Goal: Transaction & Acquisition: Purchase product/service

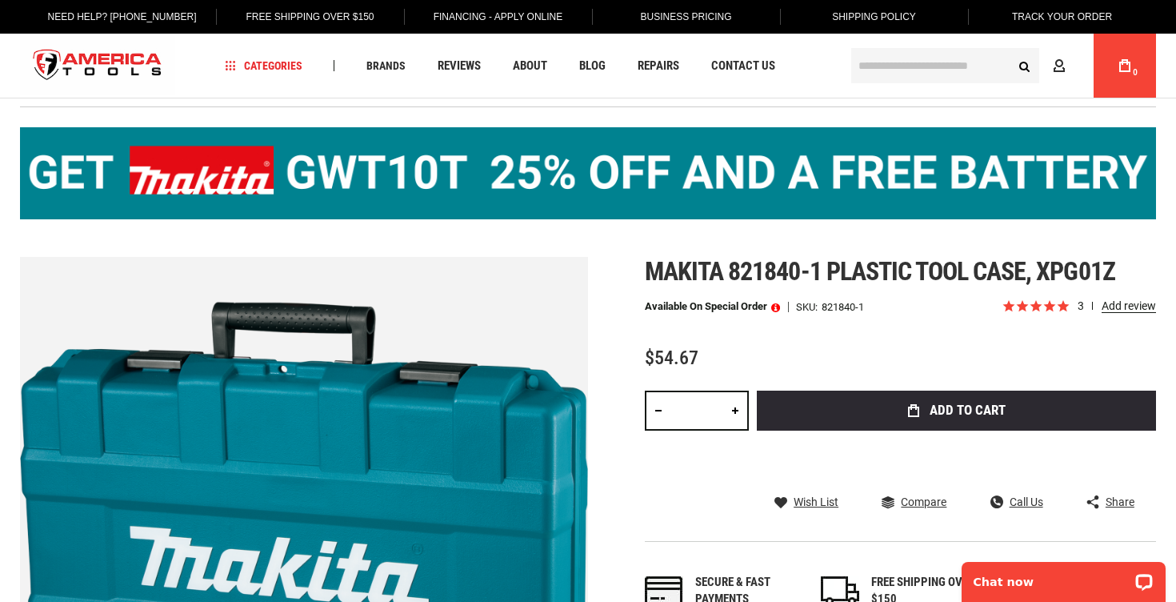
scroll to position [37, 0]
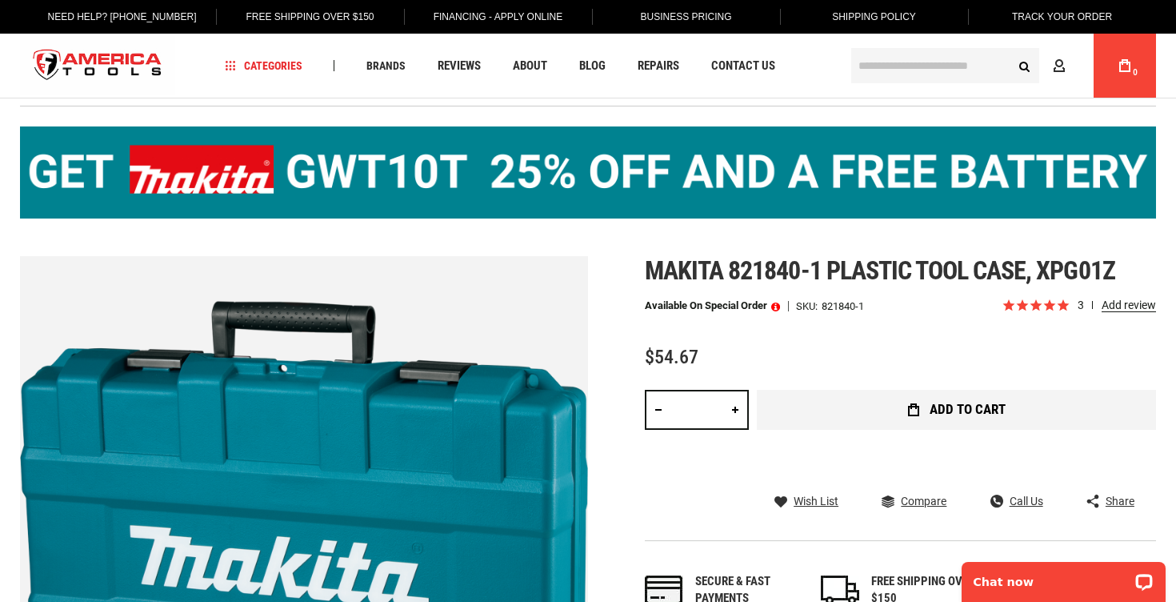
click at [854, 415] on button "Add to Cart" at bounding box center [956, 410] width 399 height 40
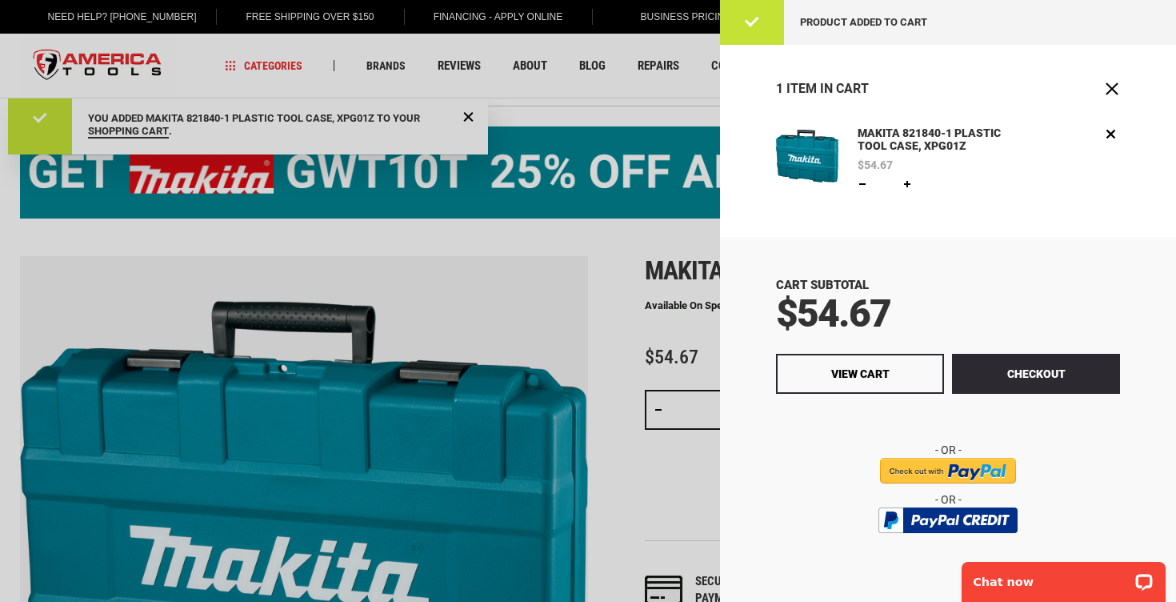
scroll to position [0, 0]
click at [942, 468] on input "image" at bounding box center [948, 471] width 136 height 26
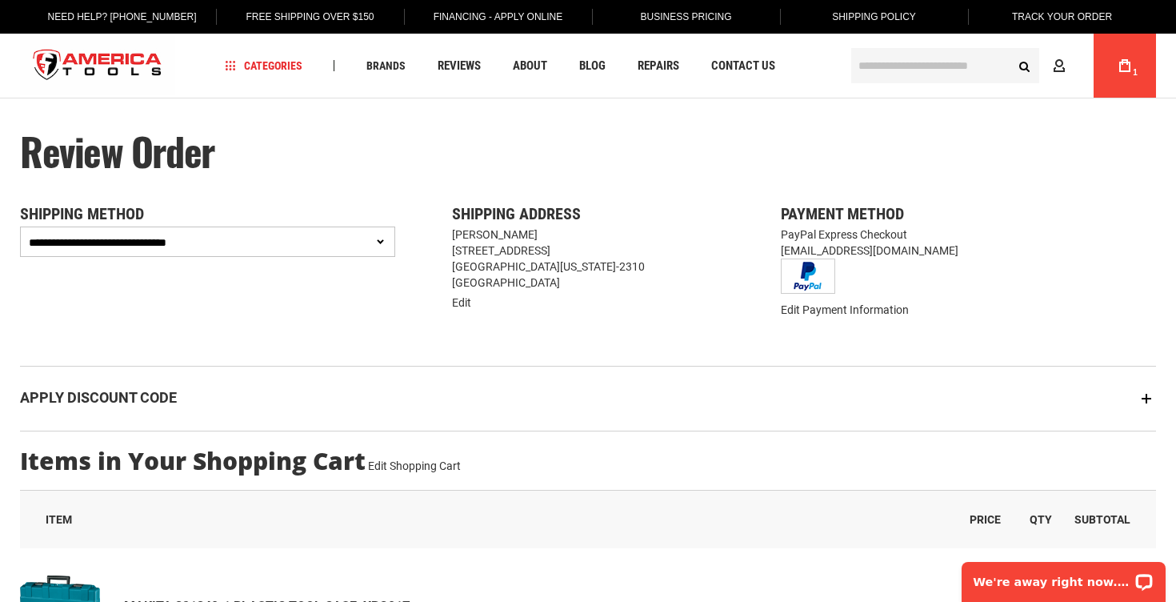
select select "**********"
click at [1122, 69] on icon at bounding box center [1124, 65] width 11 height 13
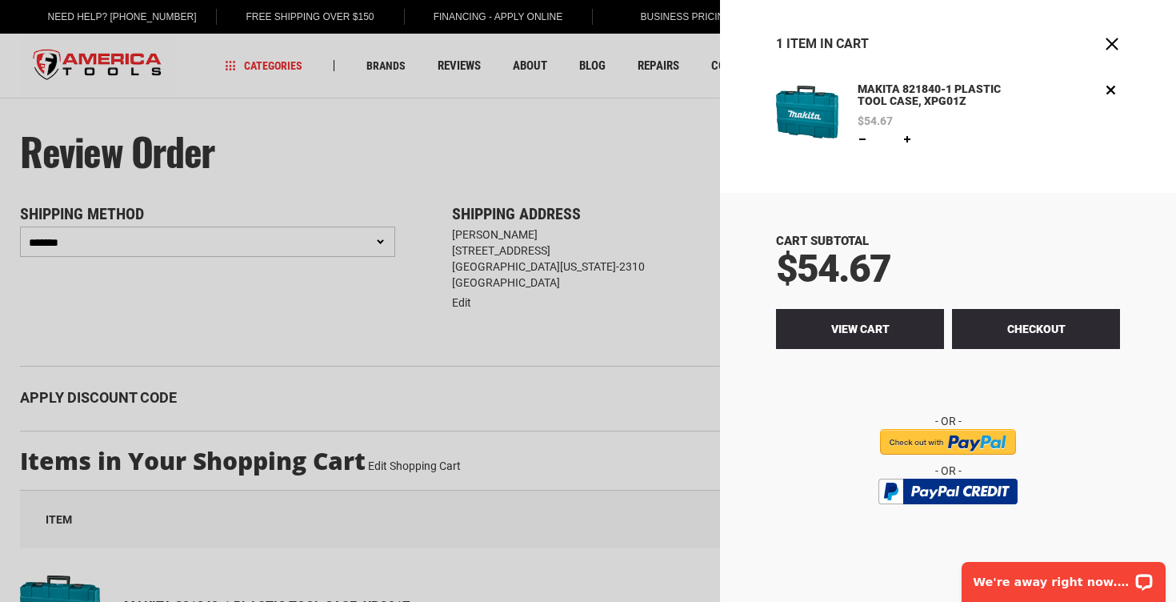
click at [840, 320] on link "View Cart" at bounding box center [860, 329] width 168 height 40
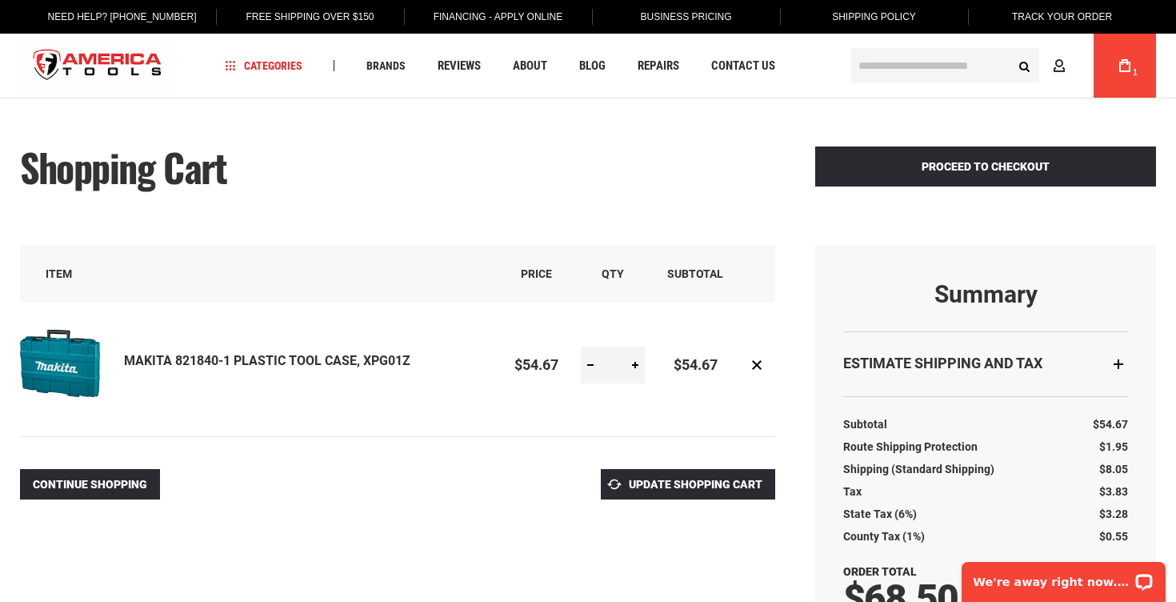
click at [592, 366] on link at bounding box center [590, 364] width 19 height 37
type input "*"
click at [664, 478] on span "Update Shopping Cart" at bounding box center [696, 484] width 134 height 13
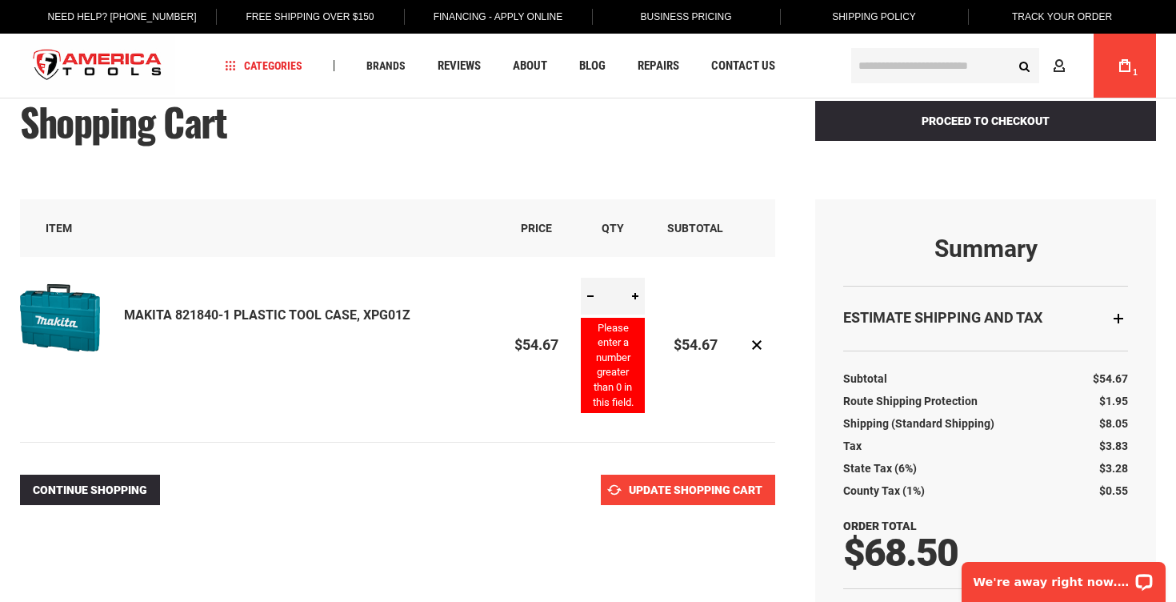
scroll to position [45, 0]
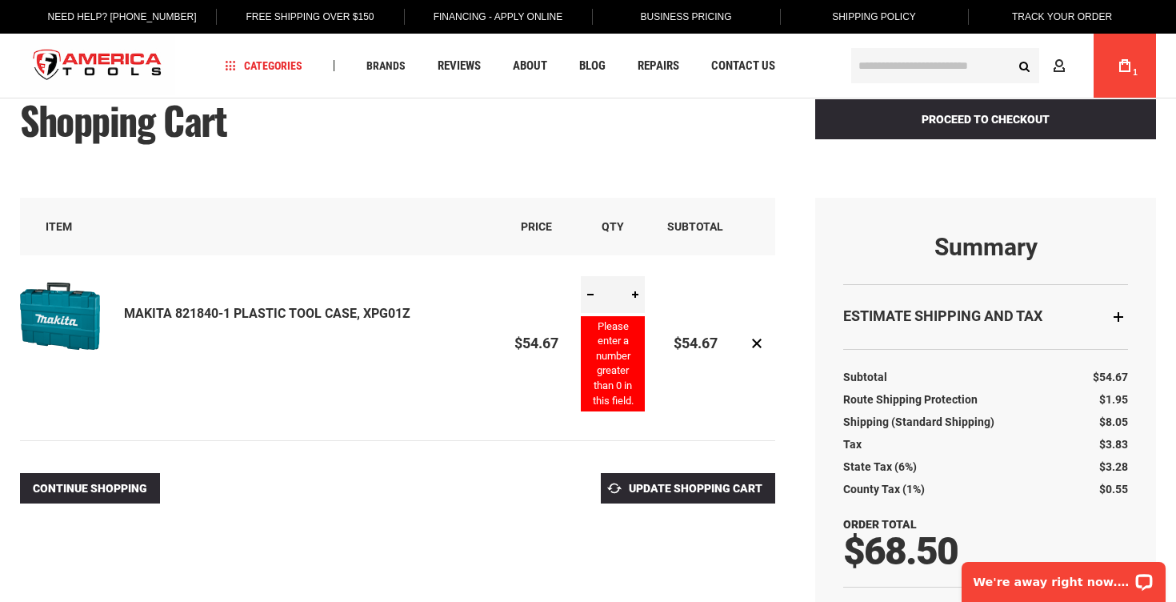
click at [509, 474] on div "Continue Shopping Update Shopping Cart" at bounding box center [397, 492] width 755 height 38
click at [669, 482] on span "Update Shopping Cart" at bounding box center [696, 488] width 134 height 13
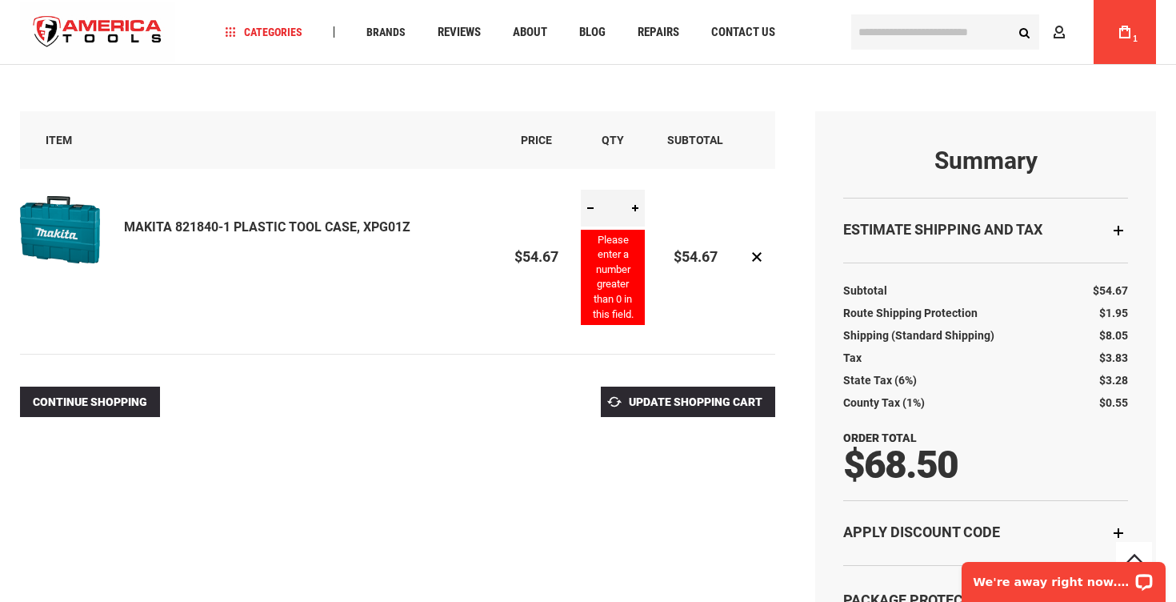
scroll to position [134, 0]
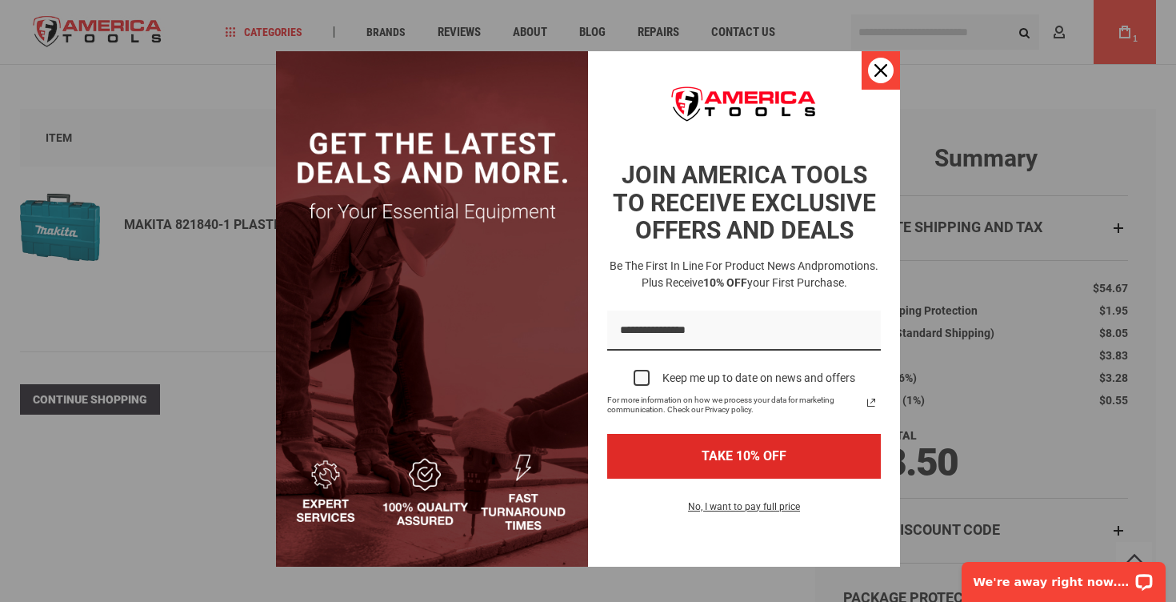
click at [880, 70] on icon "close icon" at bounding box center [881, 70] width 13 height 13
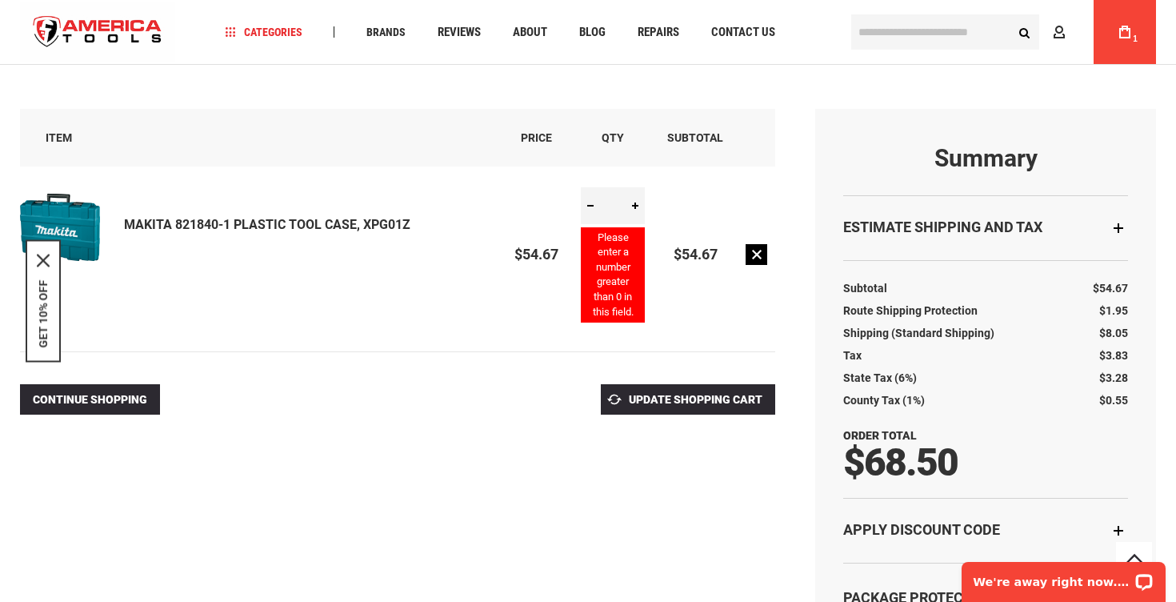
click at [759, 250] on link "Remove item" at bounding box center [757, 254] width 22 height 21
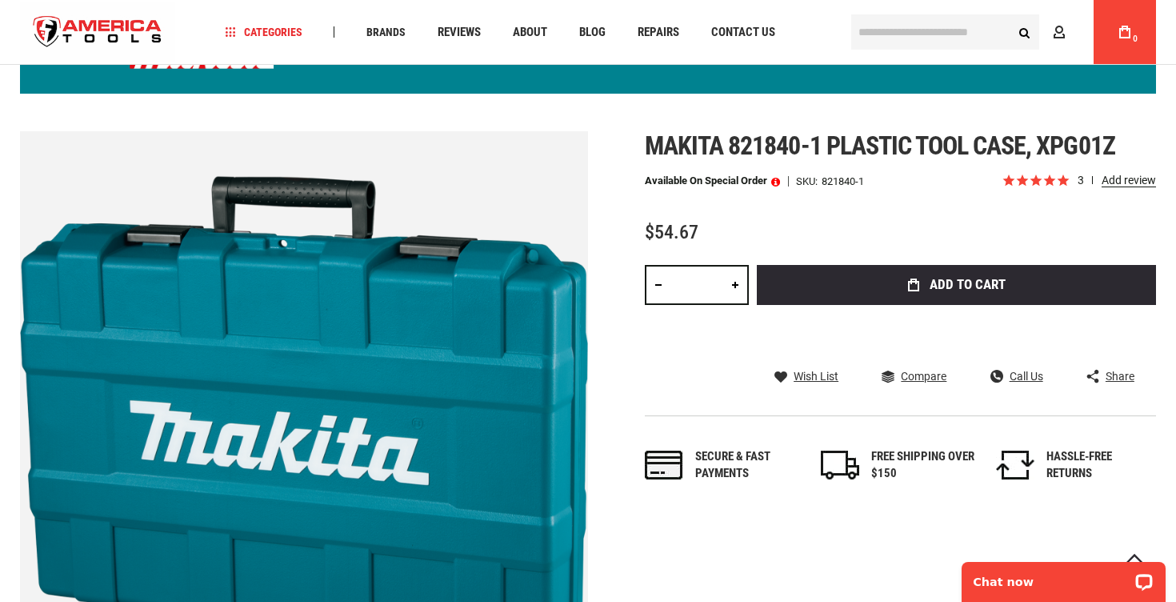
scroll to position [156, 0]
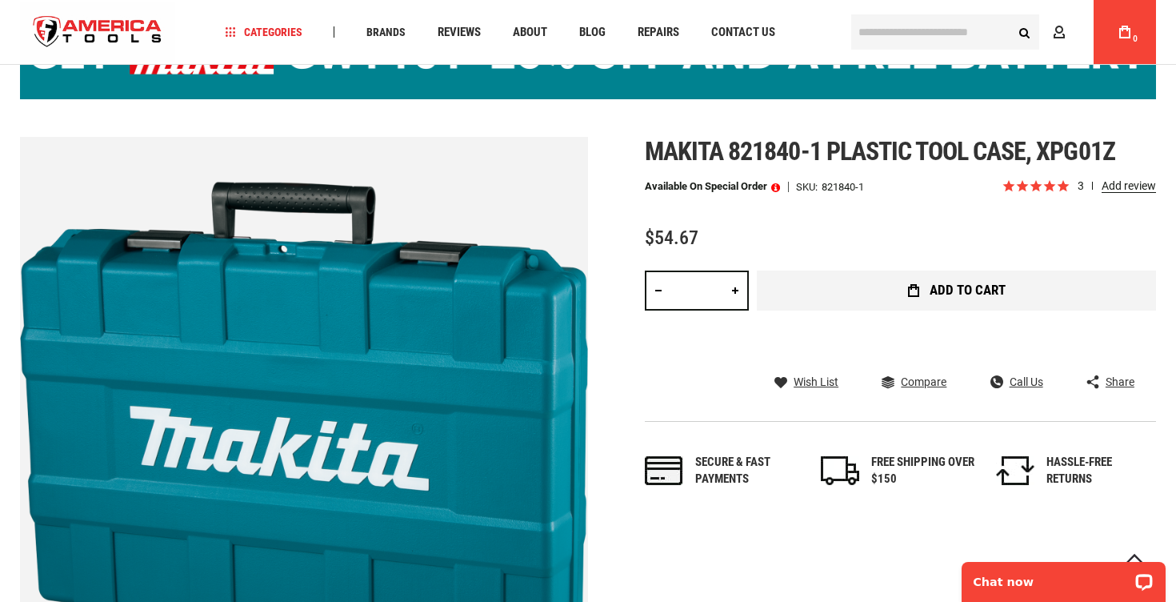
click at [870, 286] on button "Add to Cart" at bounding box center [956, 290] width 399 height 40
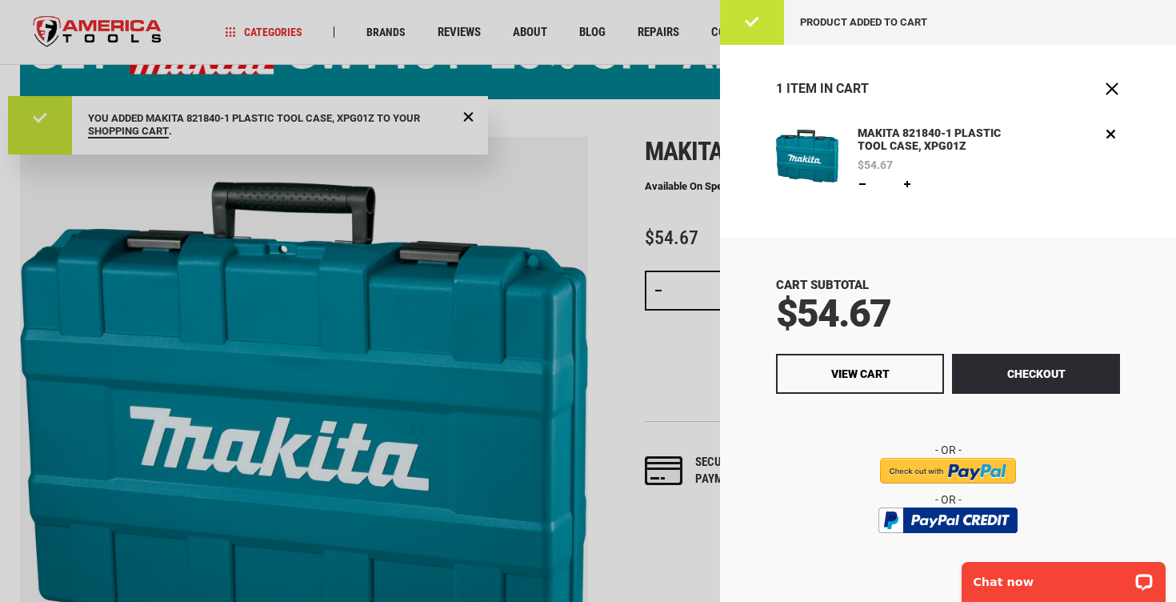
click at [967, 473] on input "image" at bounding box center [948, 471] width 136 height 26
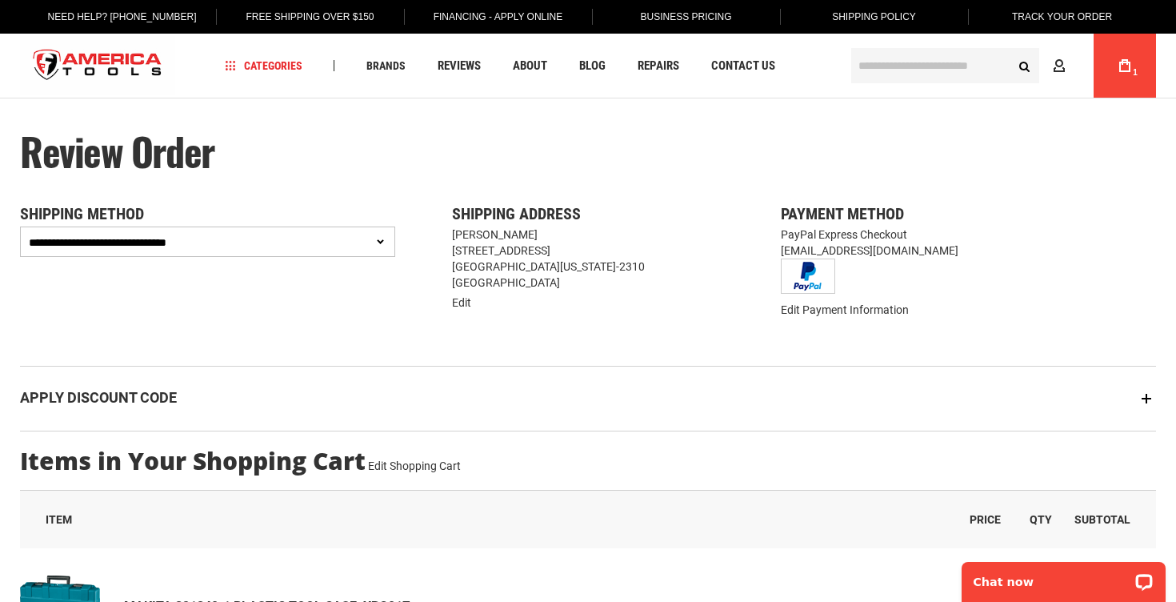
select select "**********"
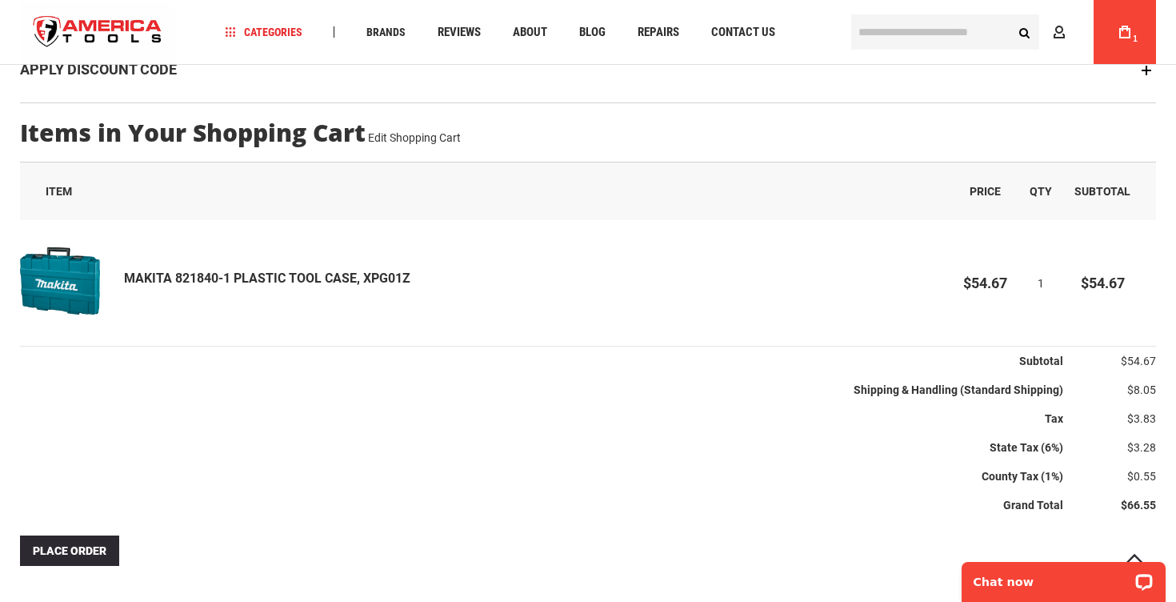
scroll to position [325, 0]
click at [92, 285] on img at bounding box center [60, 282] width 80 height 80
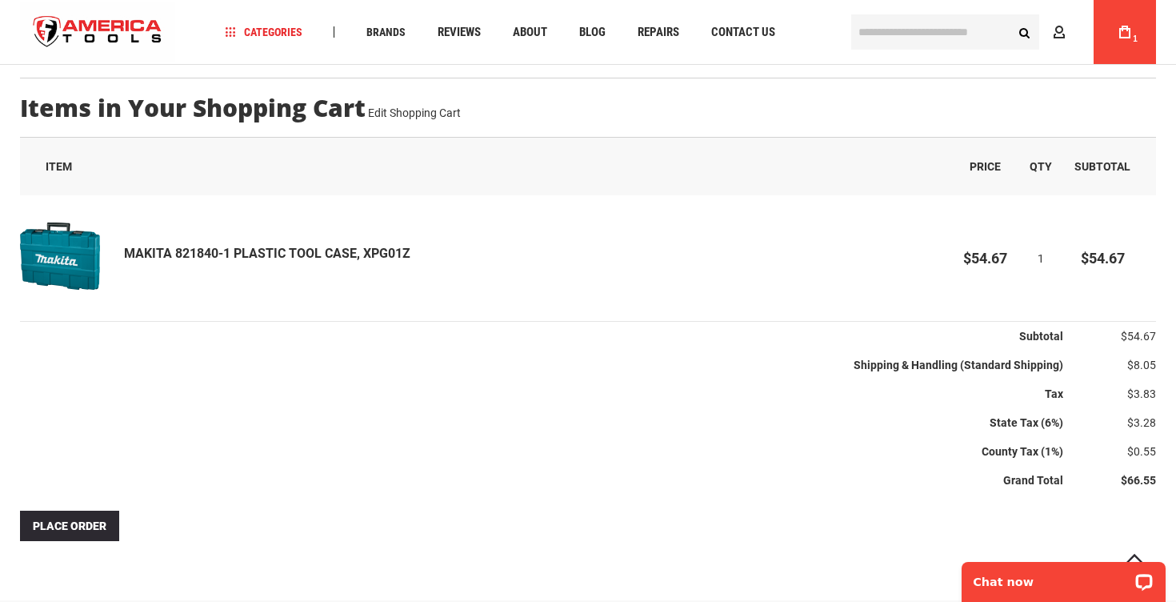
scroll to position [354, 0]
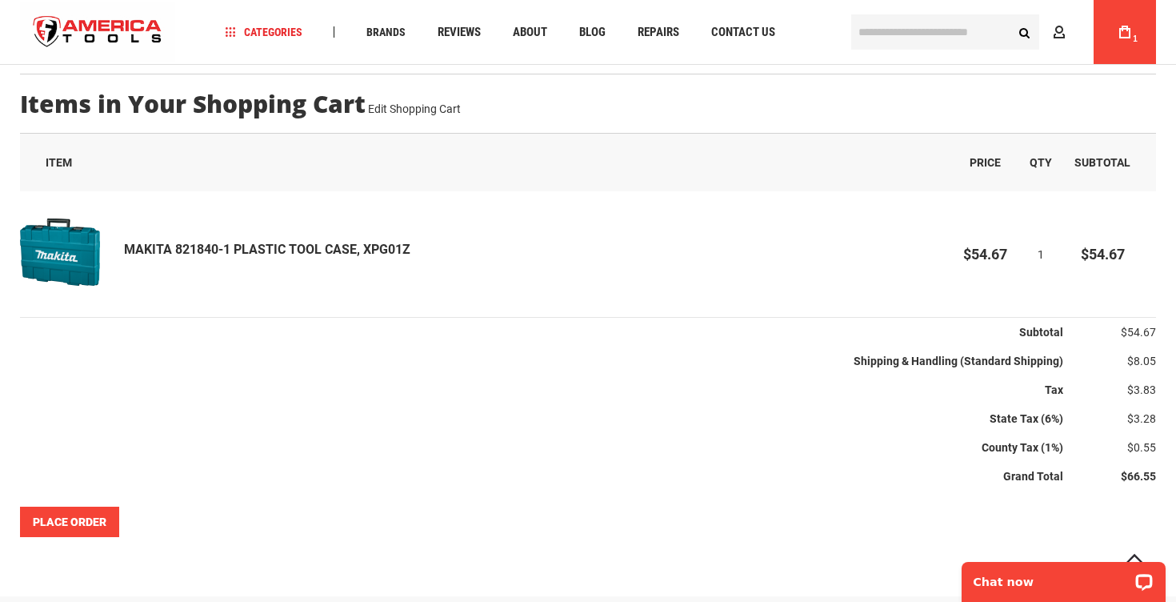
click at [56, 523] on span "Place Order" at bounding box center [70, 521] width 74 height 13
